Goal: Task Accomplishment & Management: Manage account settings

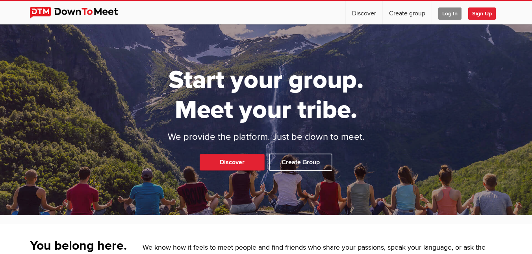
click at [445, 17] on span "Log In" at bounding box center [449, 13] width 23 height 12
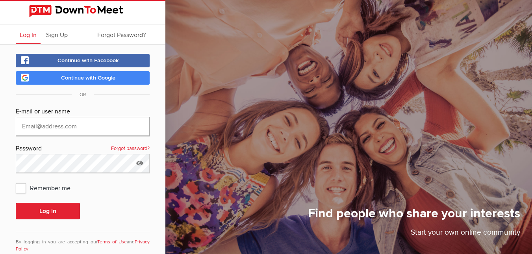
click at [108, 128] on input "text" at bounding box center [83, 126] width 134 height 19
type input "[EMAIL_ADDRESS][DOMAIN_NAME]"
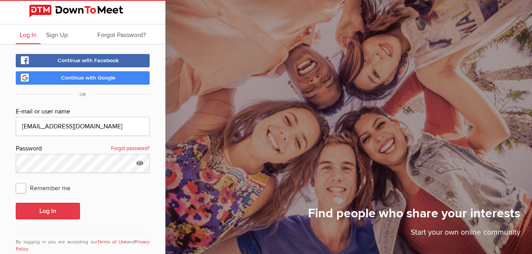
click at [53, 210] on button "Log In" at bounding box center [48, 211] width 64 height 17
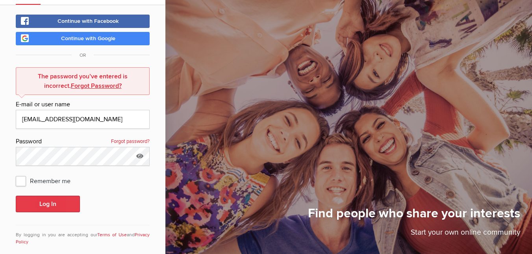
scroll to position [50, 0]
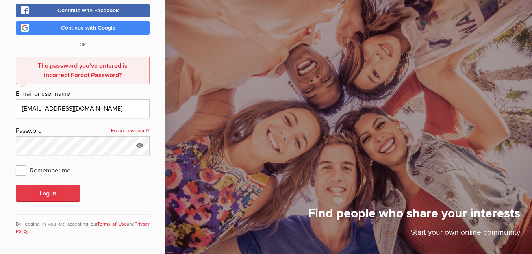
click at [52, 191] on button "Log In" at bounding box center [48, 193] width 64 height 17
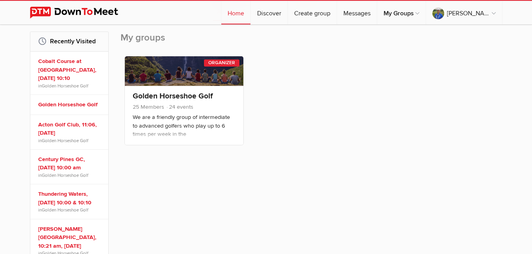
scroll to position [118, 0]
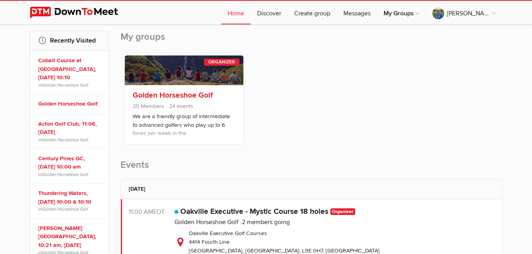
click at [200, 96] on link "Golden Horseshoe Golf" at bounding box center [173, 95] width 80 height 9
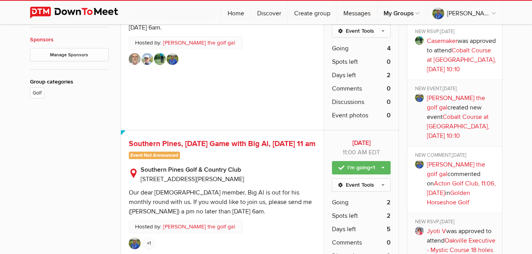
scroll to position [473, 0]
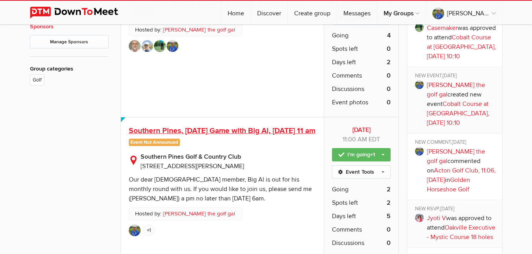
click at [219, 126] on span "Southern Pines, [DATE] Game with Big Al, [DATE] 11 am" at bounding box center [222, 130] width 187 height 9
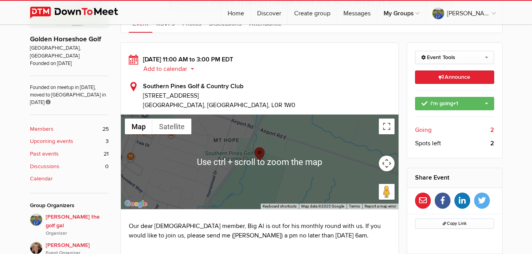
scroll to position [158, 0]
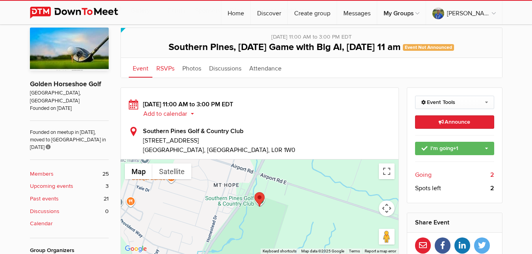
click at [165, 69] on link "RSVPs" at bounding box center [165, 68] width 26 height 20
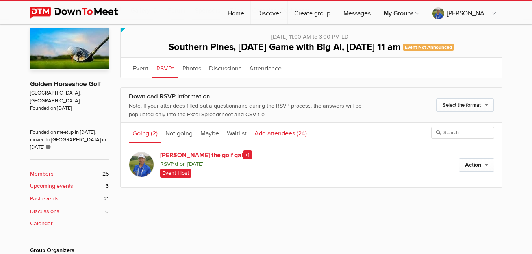
click at [286, 132] on link "Add attendees (24)" at bounding box center [281, 133] width 60 height 20
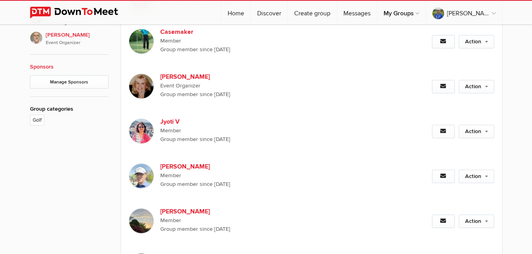
scroll to position [433, 0]
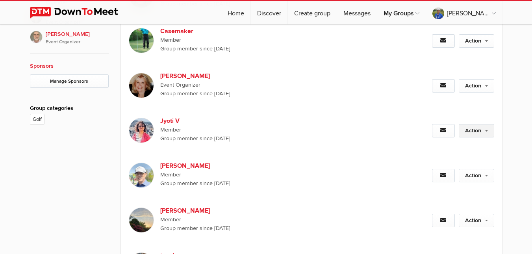
click at [478, 129] on link "Action" at bounding box center [476, 130] width 35 height 13
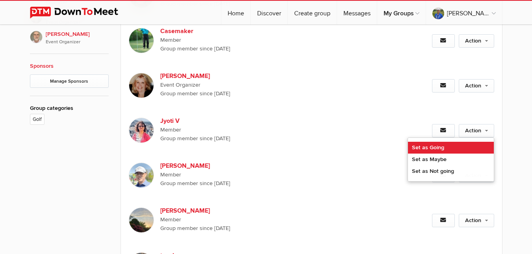
click at [432, 144] on link "Set as Going" at bounding box center [451, 148] width 86 height 12
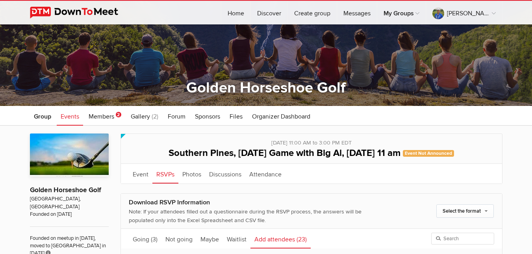
scroll to position [0, 0]
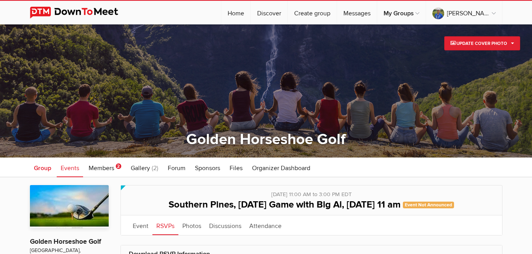
click at [40, 170] on span "Group" at bounding box center [42, 168] width 17 height 8
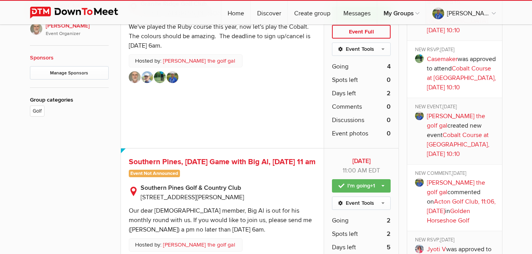
scroll to position [512, 0]
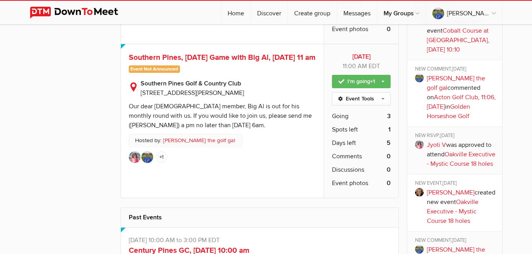
scroll to position [704, 0]
